Goal: Information Seeking & Learning: Learn about a topic

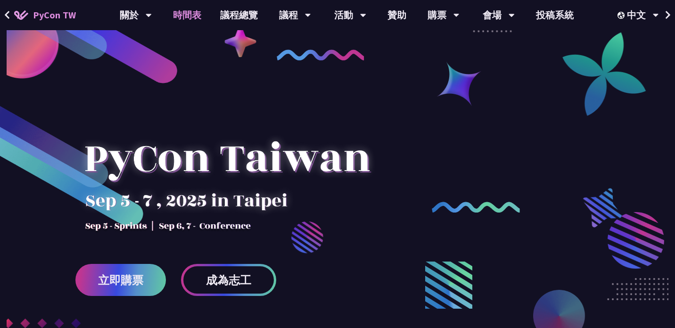
click at [187, 19] on link "時間表" at bounding box center [187, 15] width 47 height 30
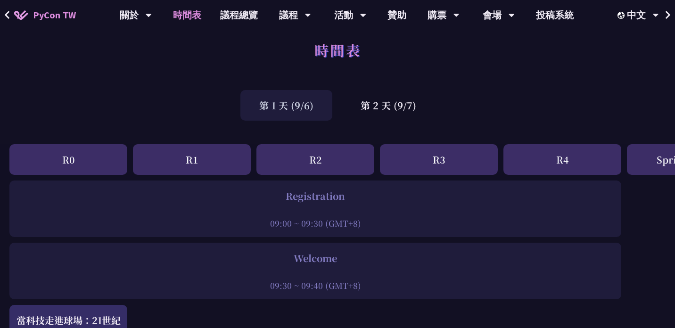
scroll to position [23, 0]
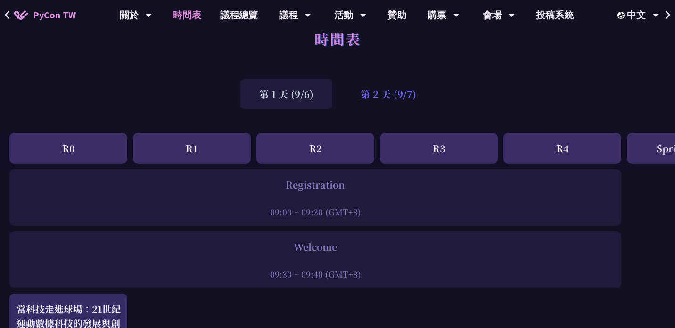
click at [382, 98] on div "第 2 天 (9/7)" at bounding box center [388, 94] width 93 height 31
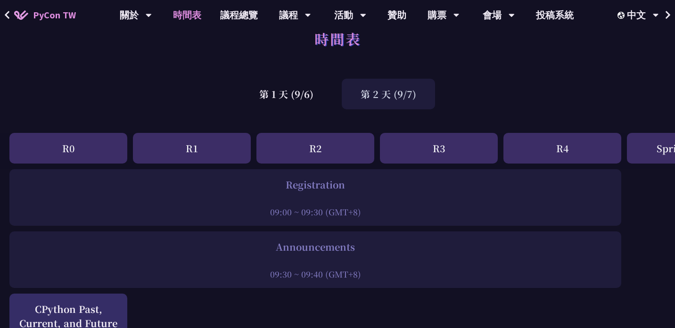
scroll to position [773, 0]
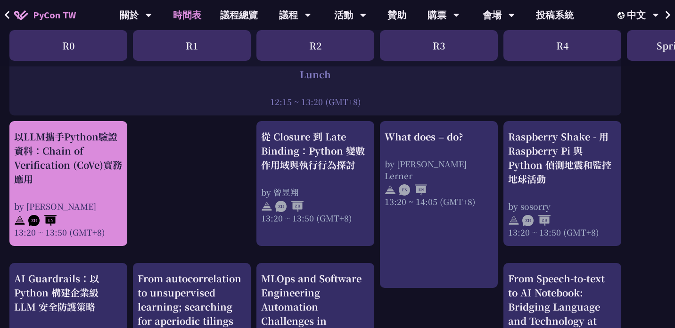
click at [96, 152] on div "以LLM攜手Python驗證資料：Chain of Verification (CoVe)實務應用" at bounding box center [68, 158] width 108 height 57
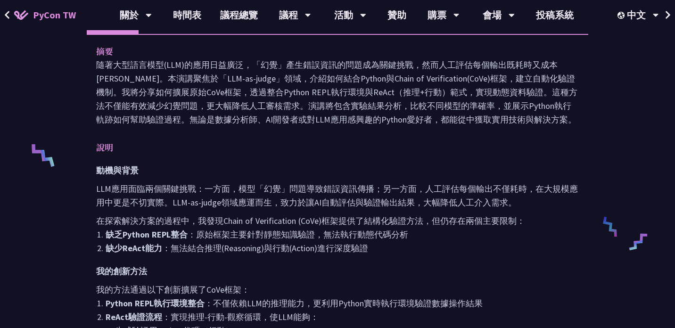
scroll to position [275, 0]
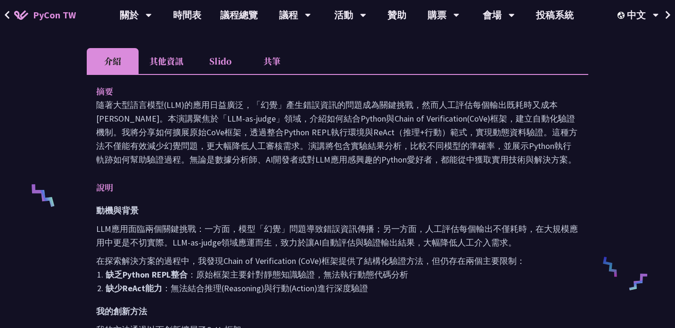
click at [157, 56] on li "其他資訊" at bounding box center [167, 61] width 56 height 26
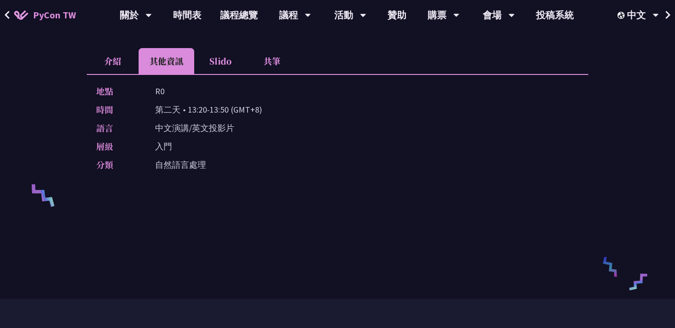
click at [208, 59] on li "Slido" at bounding box center [220, 61] width 52 height 26
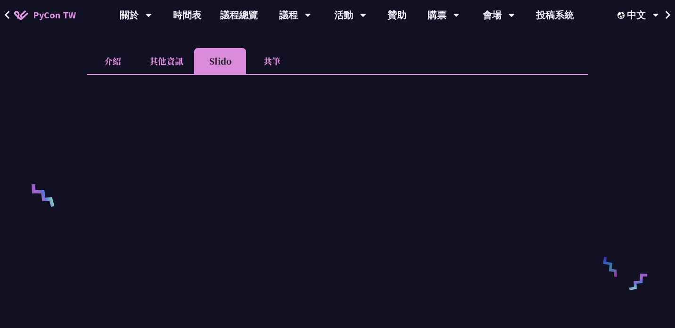
click at [283, 57] on li "共筆" at bounding box center [272, 61] width 52 height 26
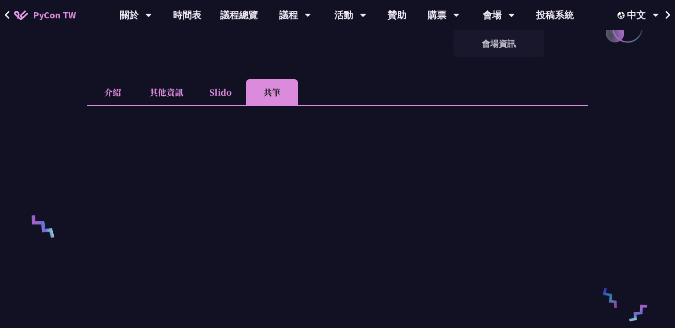
scroll to position [354, 0]
